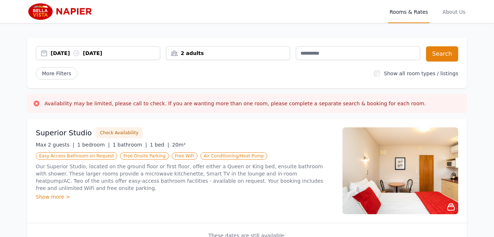
click at [79, 52] on div "[DATE] [DATE]" at bounding box center [105, 53] width 109 height 7
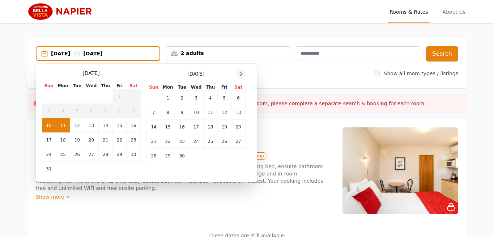
click at [241, 73] on icon at bounding box center [241, 74] width 6 height 6
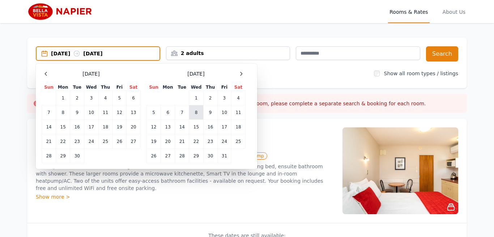
click at [197, 112] on td "8" at bounding box center [196, 112] width 14 height 14
click at [225, 111] on td "10" at bounding box center [224, 112] width 14 height 14
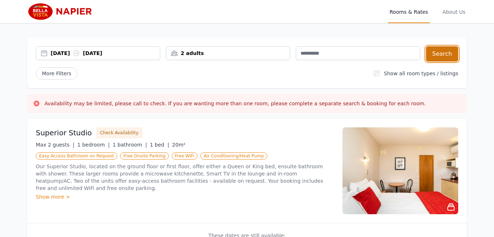
click at [439, 51] on button "Search" at bounding box center [442, 53] width 32 height 15
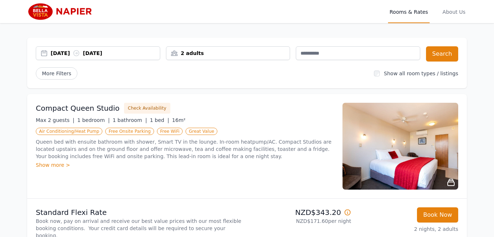
click at [420, 12] on span "Rooms & Rates" at bounding box center [408, 11] width 41 height 23
click at [419, 8] on span "Rooms & Rates" at bounding box center [408, 11] width 41 height 23
click at [402, 9] on span "Rooms & Rates" at bounding box center [408, 11] width 41 height 23
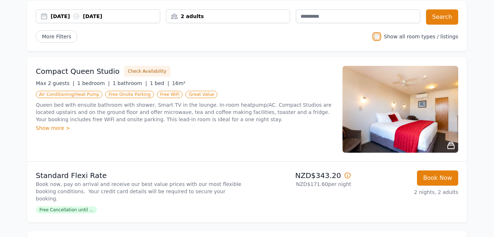
scroll to position [74, 0]
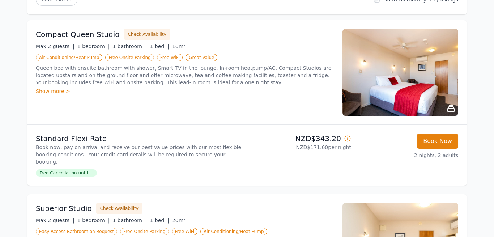
click at [347, 140] on icon at bounding box center [347, 138] width 5 height 5
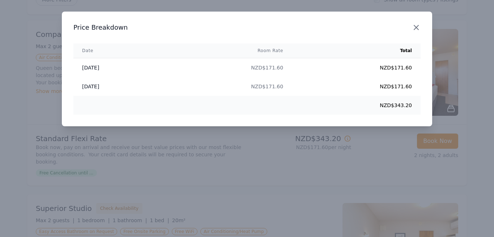
click at [415, 27] on icon "button" at bounding box center [416, 27] width 4 height 4
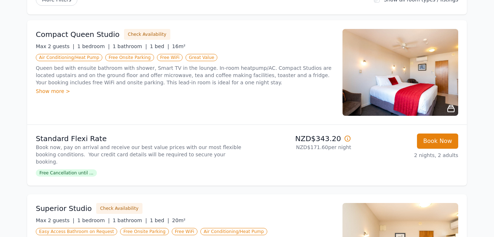
scroll to position [0, 0]
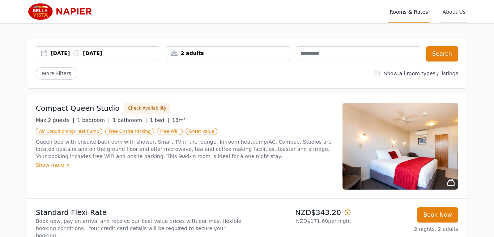
click at [454, 10] on span "About Us" at bounding box center [454, 11] width 26 height 23
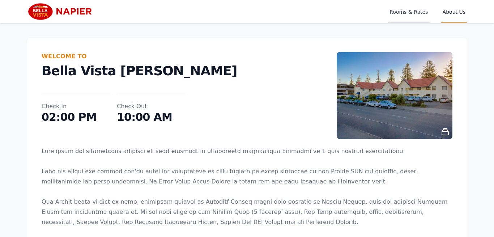
click at [409, 12] on span "Rooms & Rates" at bounding box center [408, 11] width 41 height 23
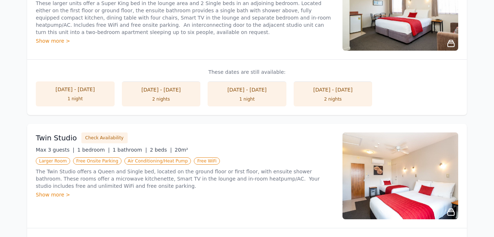
scroll to position [258, 0]
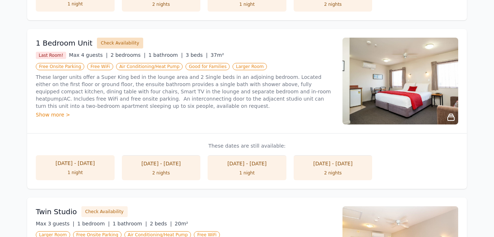
click at [114, 42] on button "Check Availability" at bounding box center [120, 43] width 46 height 11
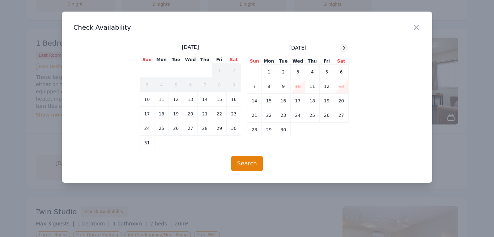
click at [347, 48] on icon at bounding box center [344, 48] width 6 height 6
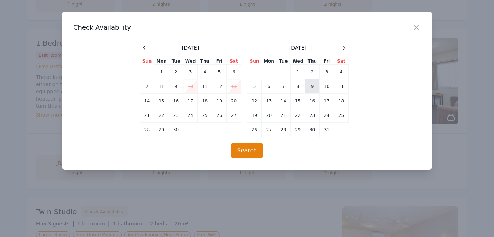
click at [312, 85] on td "9" at bounding box center [312, 86] width 14 height 14
click at [342, 83] on td "11" at bounding box center [341, 86] width 14 height 14
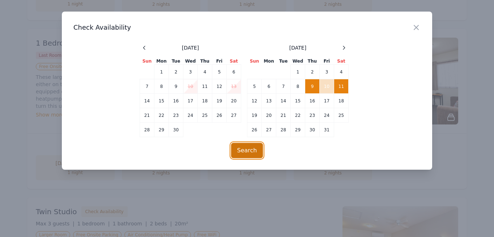
click at [248, 148] on button "Search" at bounding box center [247, 150] width 32 height 15
